Goal: Communication & Community: Answer question/provide support

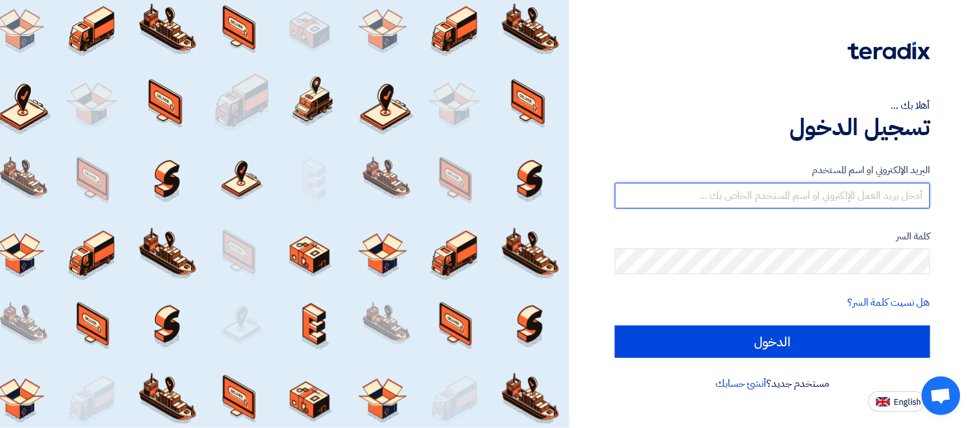
click at [819, 204] on input "text" at bounding box center [772, 196] width 315 height 26
type input "[PERSON_NAME][EMAIL_ADDRESS][PERSON_NAME][DOMAIN_NAME]"
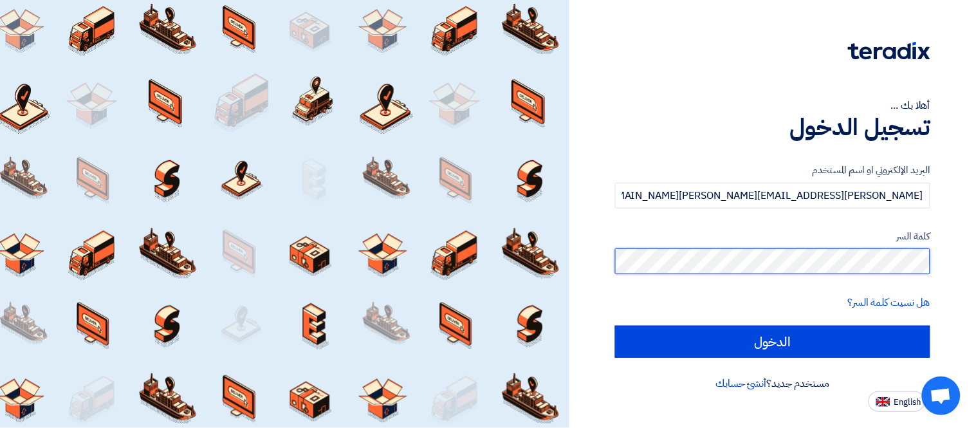
click at [615, 326] on input "الدخول" at bounding box center [772, 342] width 315 height 32
type input "Sign in"
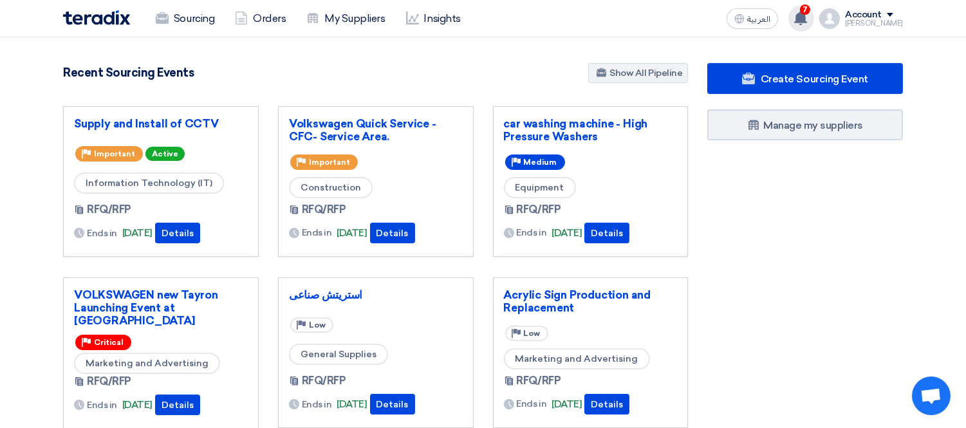
click at [807, 17] on use at bounding box center [800, 18] width 13 height 14
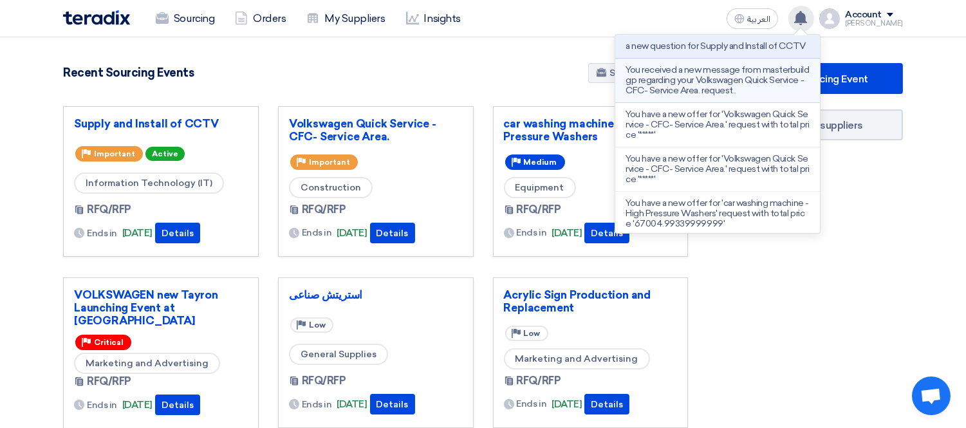
click at [706, 84] on p "You received a new message from masterbuildgp regarding your Volkswagen Quick S…" at bounding box center [718, 80] width 184 height 31
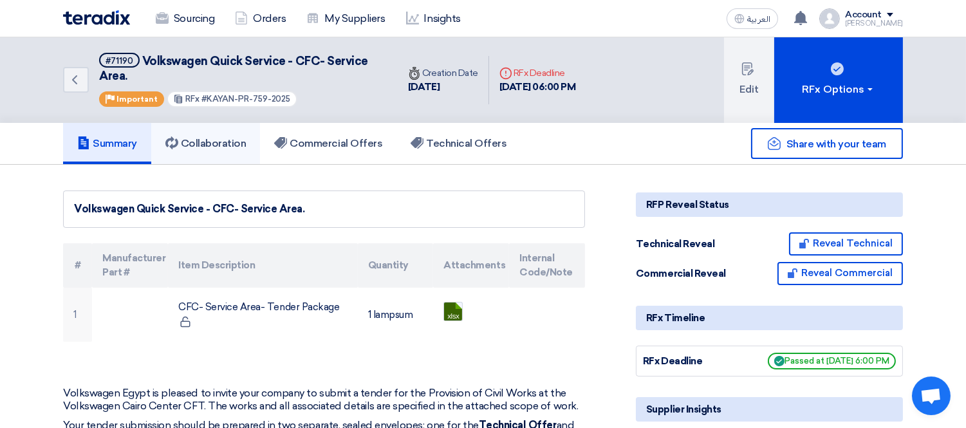
click at [219, 137] on h5 "Collaboration" at bounding box center [205, 143] width 81 height 13
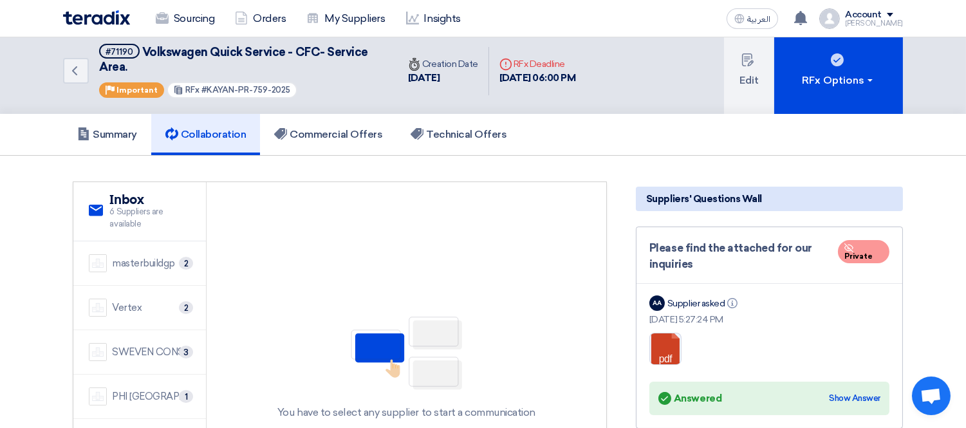
scroll to position [7, 0]
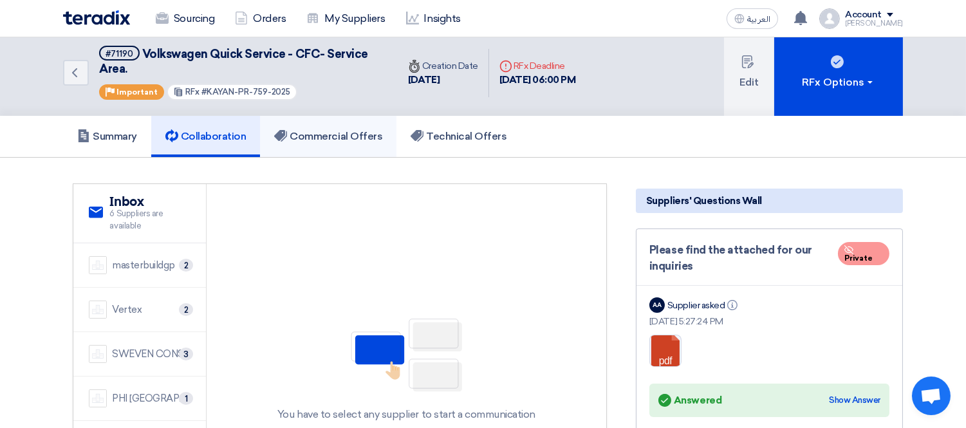
click at [327, 130] on h5 "Commercial Offers" at bounding box center [328, 136] width 108 height 13
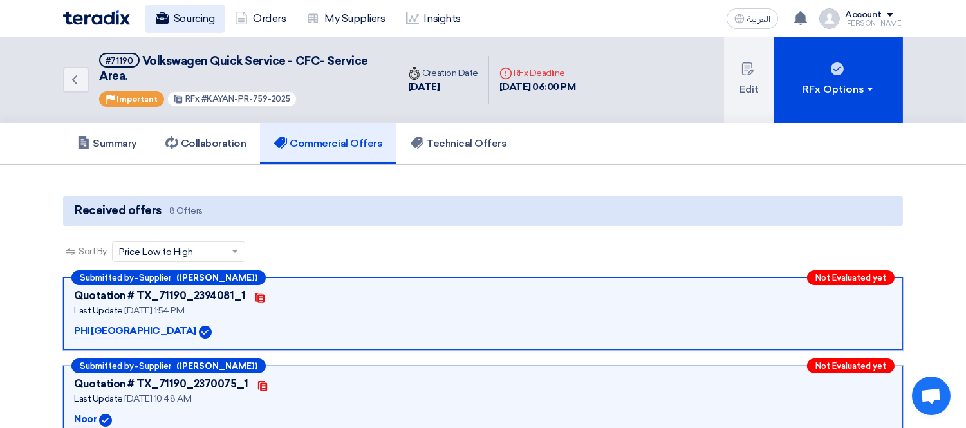
click at [196, 15] on link "Sourcing" at bounding box center [184, 19] width 79 height 28
